Goal: Find specific page/section: Find specific page/section

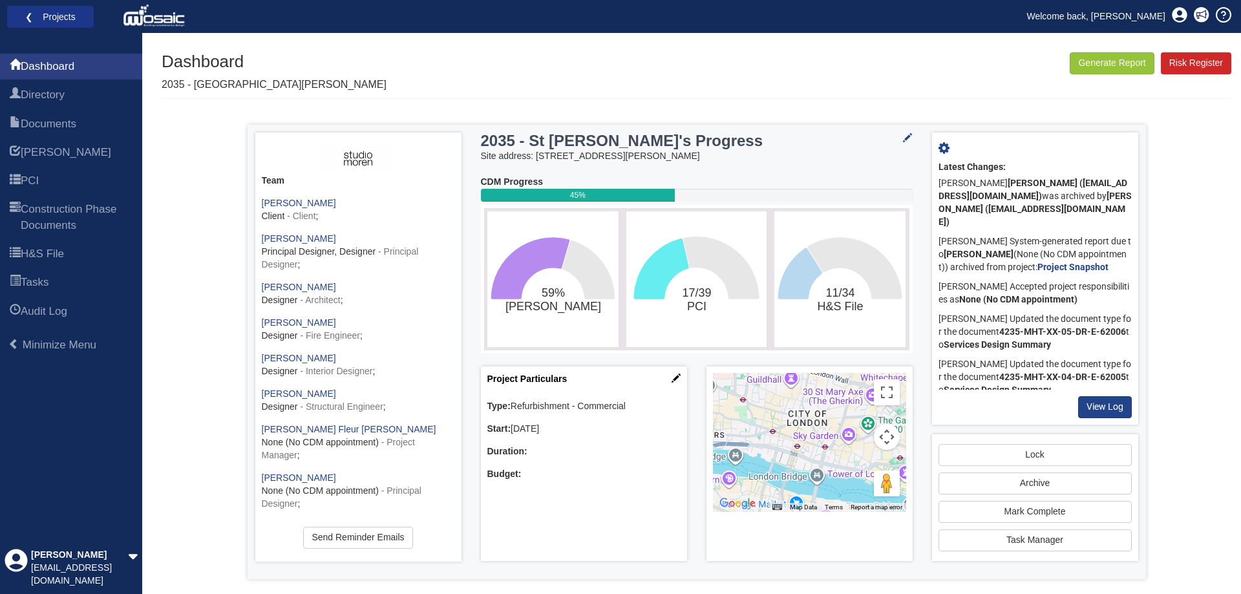
scroll to position [145, 0]
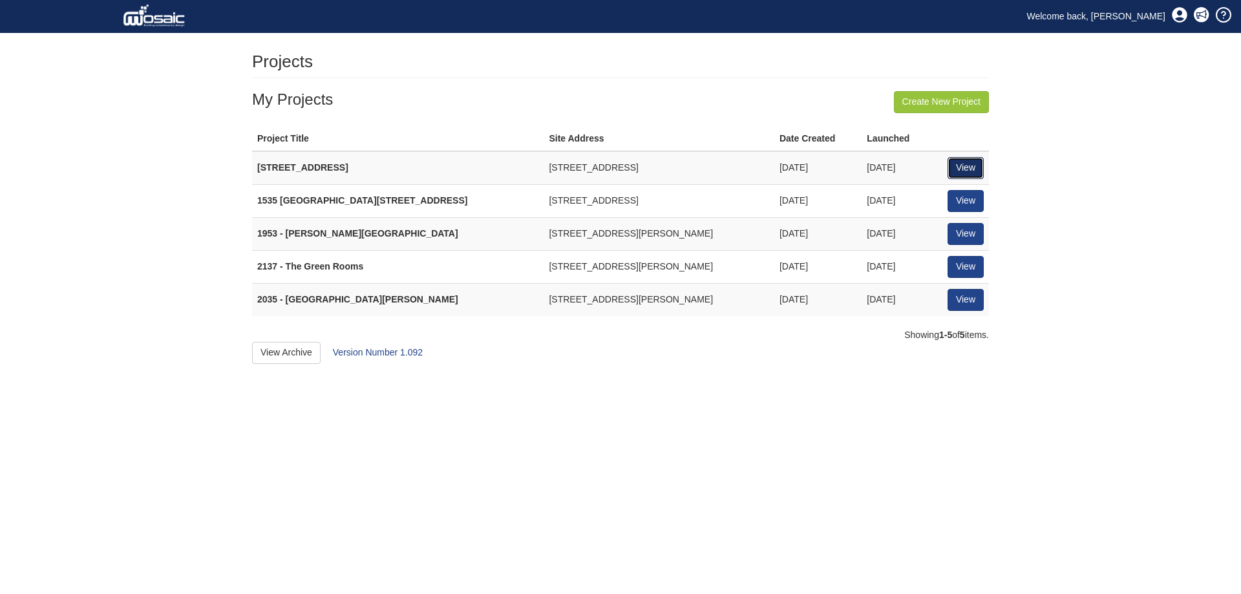
click at [957, 171] on link "View" at bounding box center [966, 168] width 36 height 22
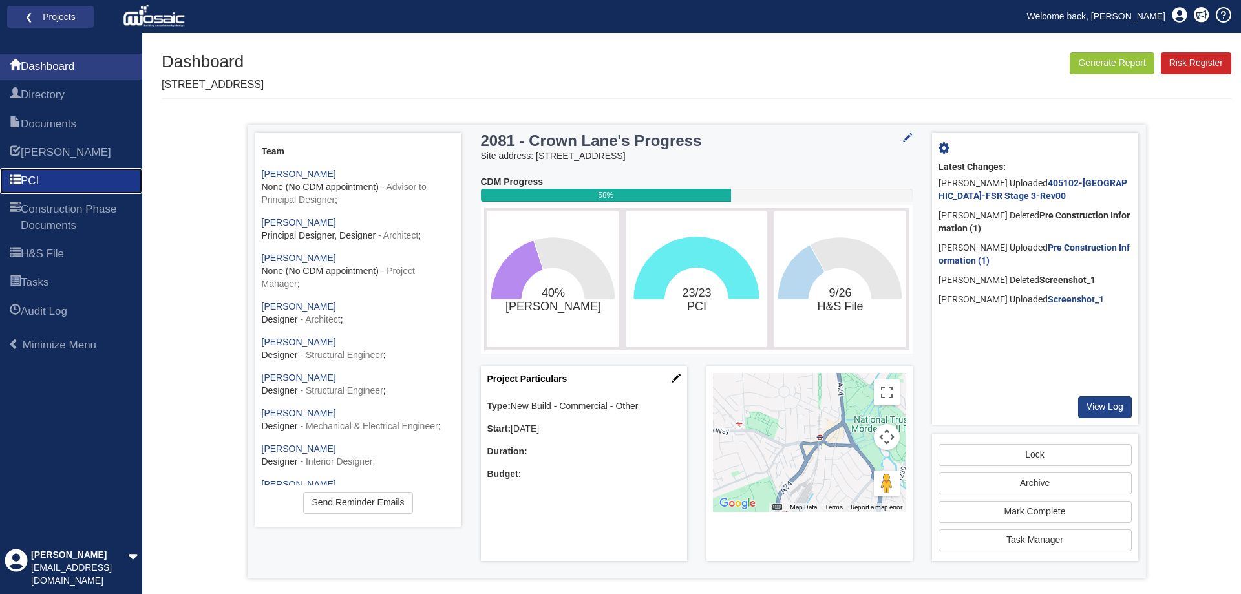
click at [39, 173] on link "PCI" at bounding box center [71, 181] width 142 height 26
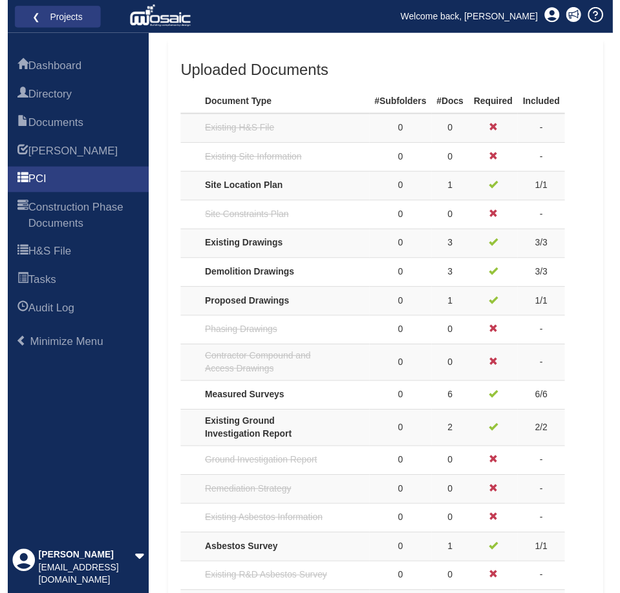
scroll to position [517, 0]
